Goal: Information Seeking & Learning: Learn about a topic

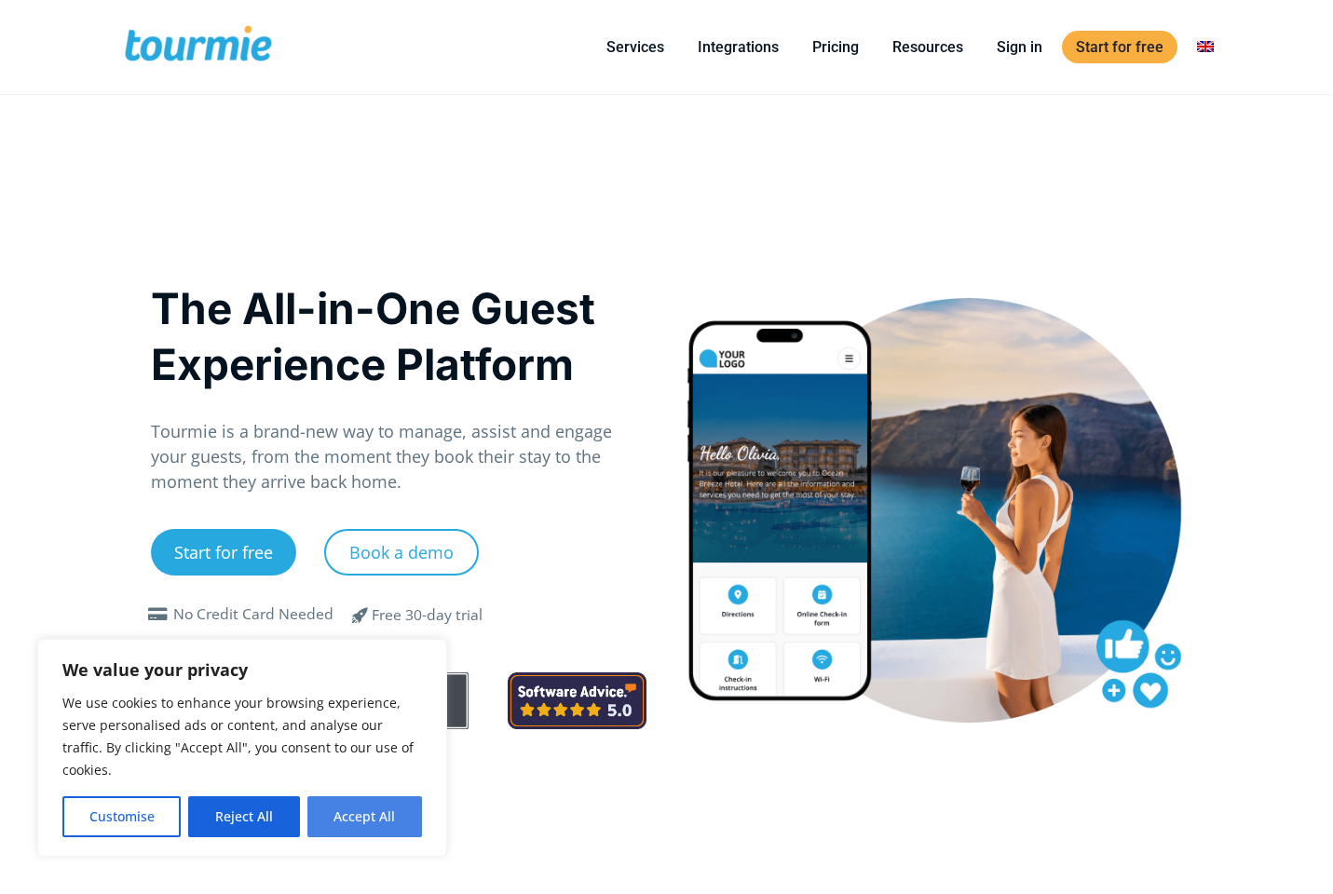
click at [347, 824] on button "Accept All" at bounding box center [364, 816] width 115 height 41
checkbox input "true"
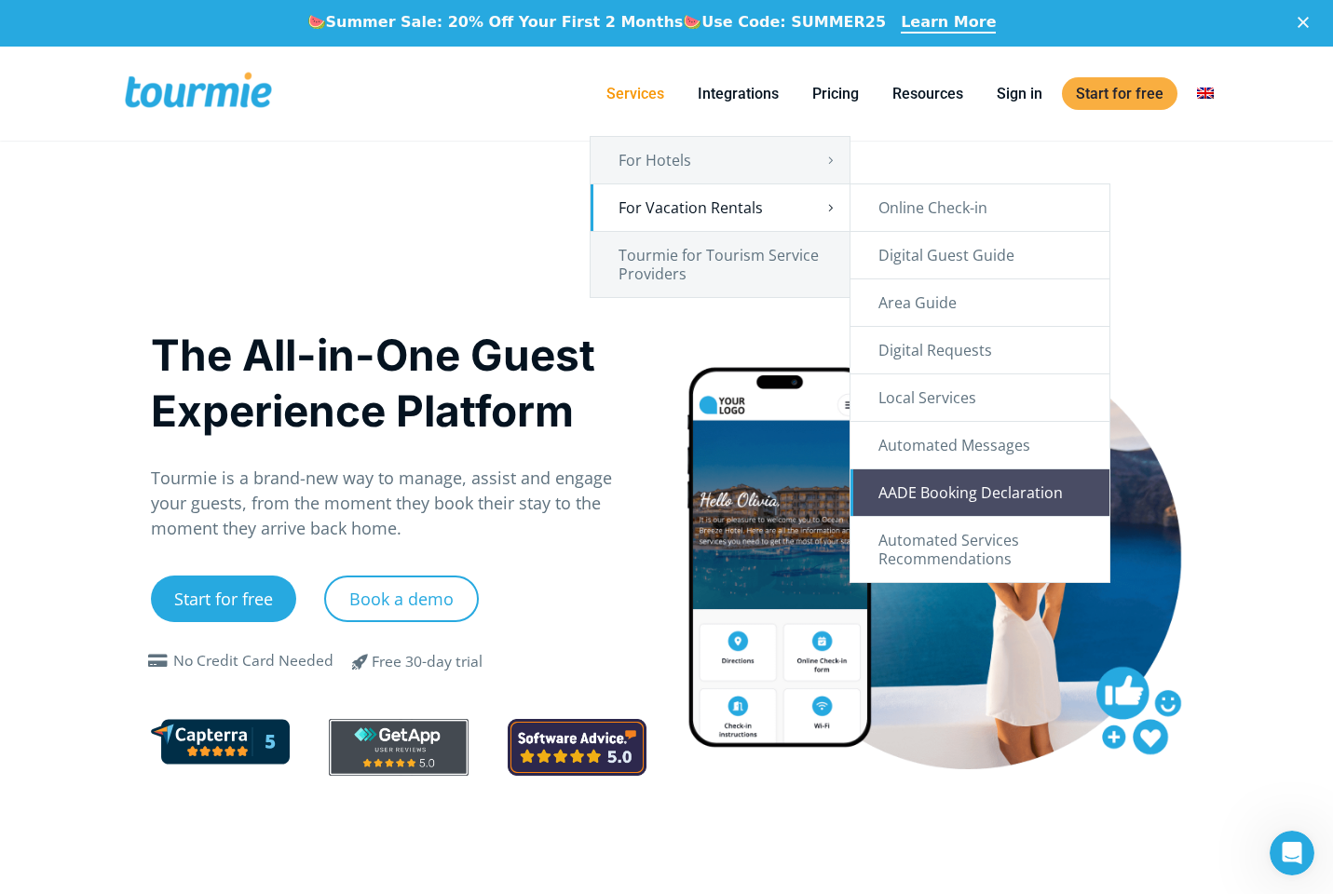
click at [985, 497] on link "AADE Booking Declaration" at bounding box center [979, 492] width 259 height 47
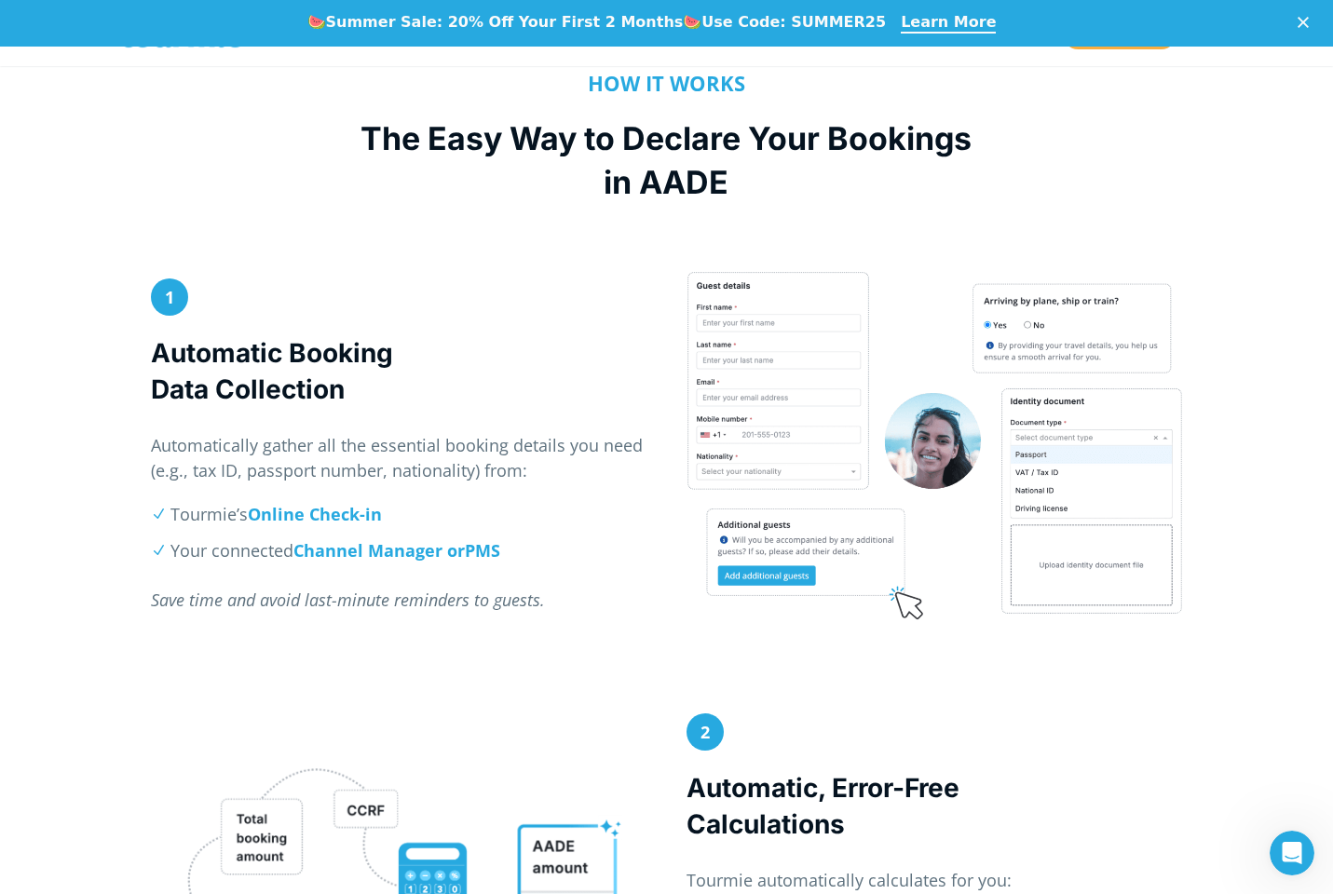
scroll to position [757, 0]
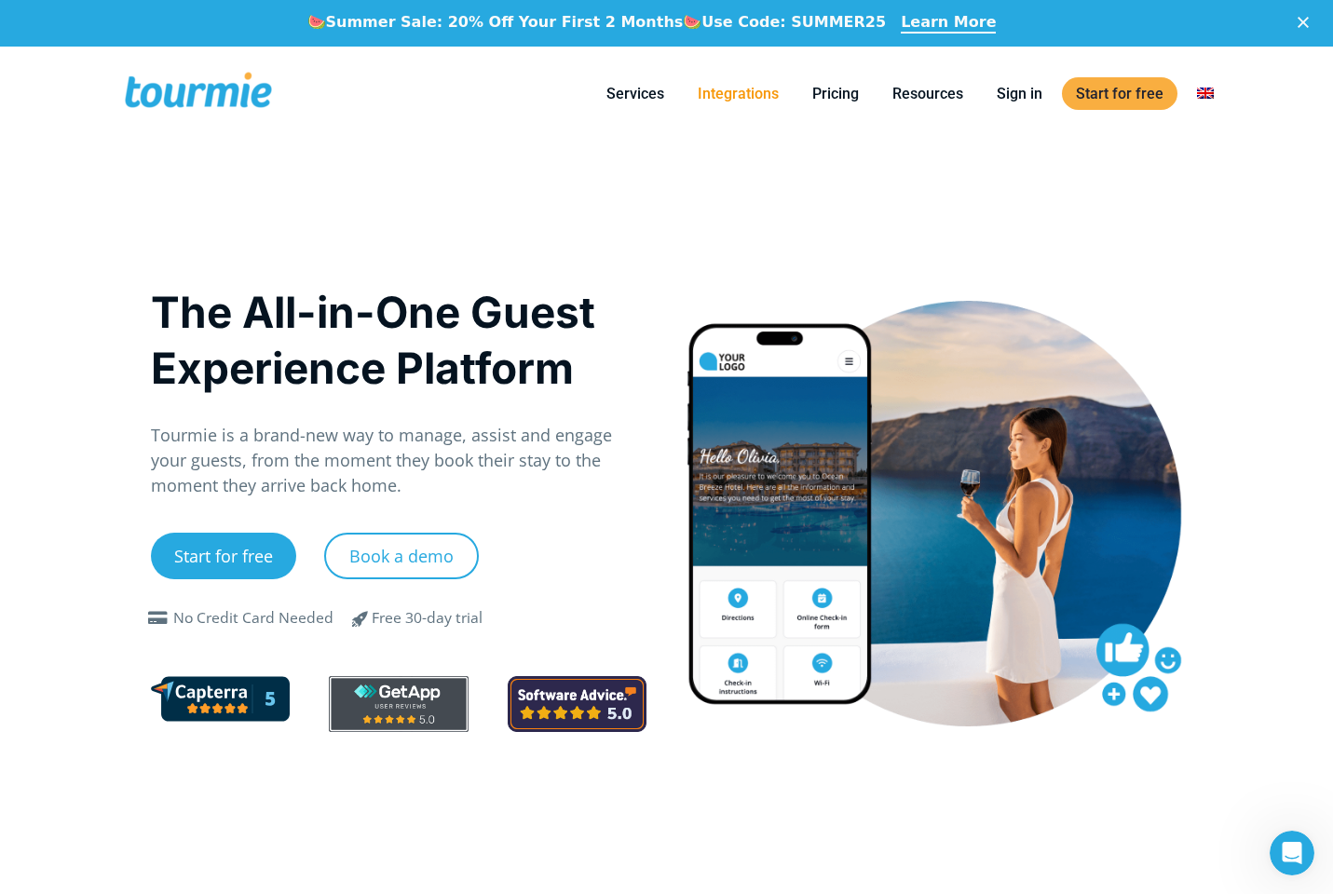
click at [740, 96] on link "Integrations" at bounding box center [738, 93] width 109 height 23
